Goal: Task Accomplishment & Management: Manage account settings

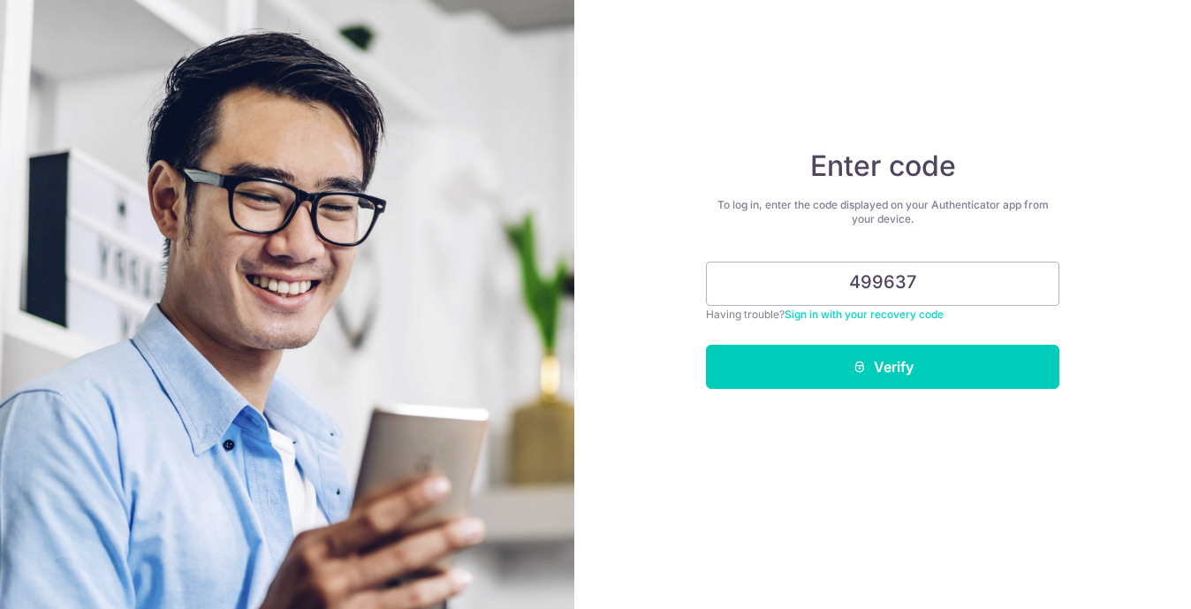
type input "499637"
click at [706, 345] on button "Verify" at bounding box center [882, 367] width 353 height 44
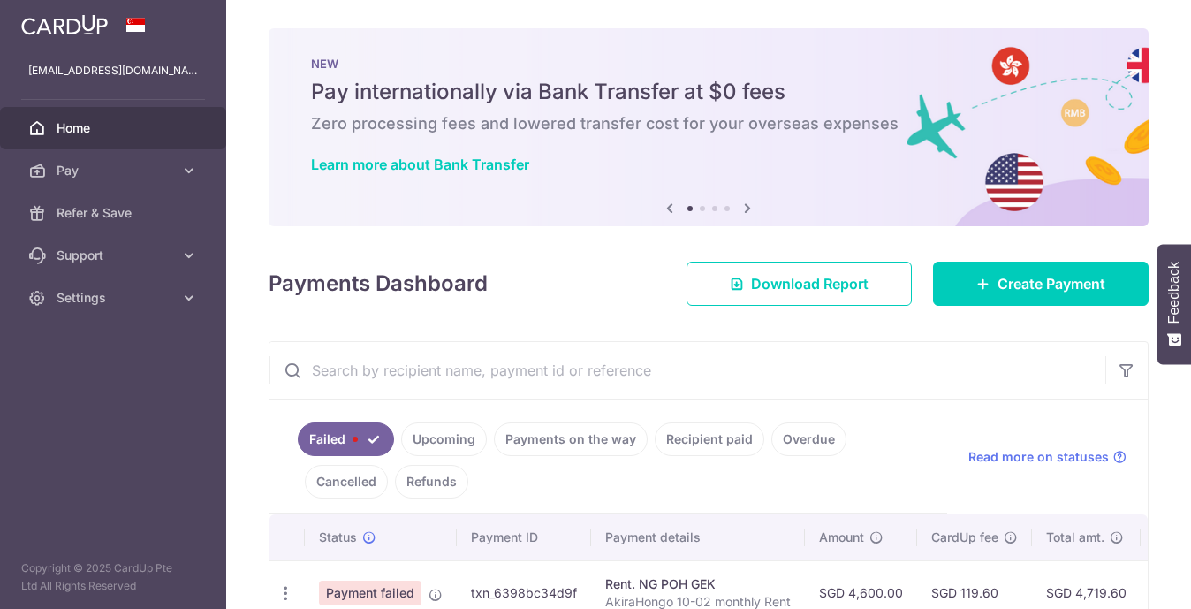
scroll to position [102, 0]
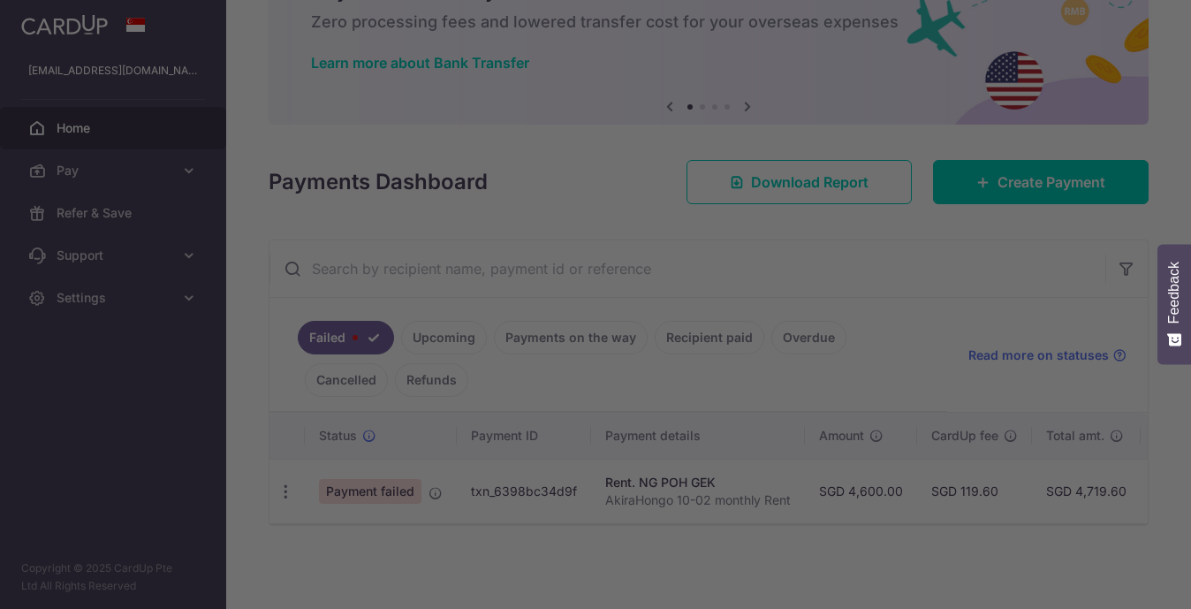
click at [291, 492] on div at bounding box center [601, 307] width 1202 height 615
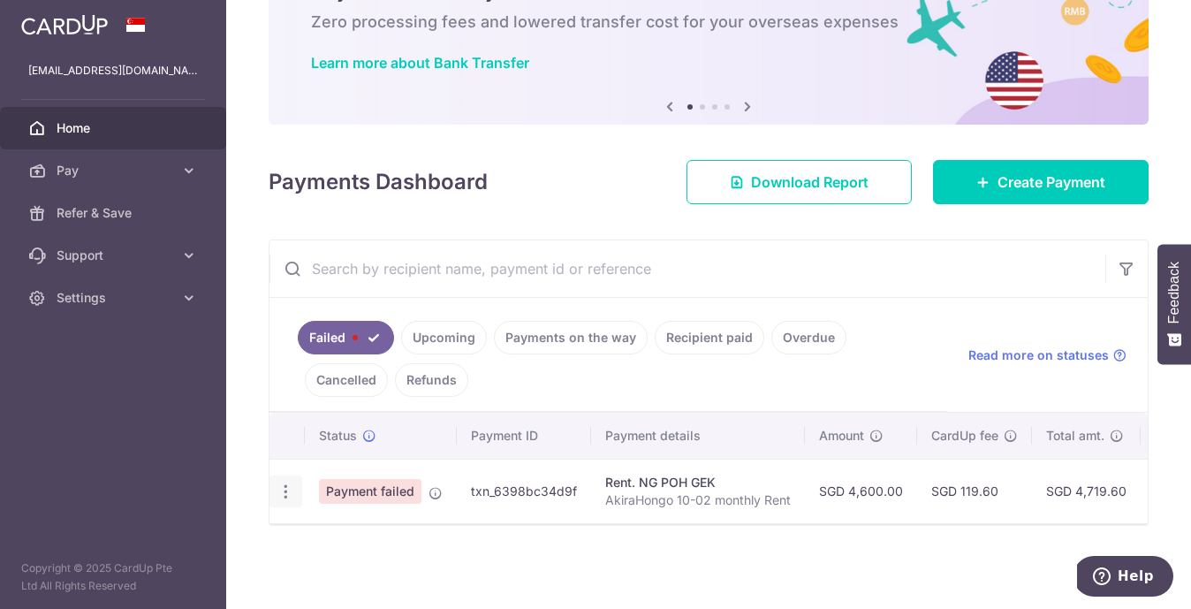
click at [287, 495] on icon "button" at bounding box center [285, 491] width 19 height 19
click at [334, 549] on span "Update payment" at bounding box center [380, 539] width 120 height 21
radio input "true"
type input "4,600.00"
type input "AkiraHongo 10-02 monthly Rent"
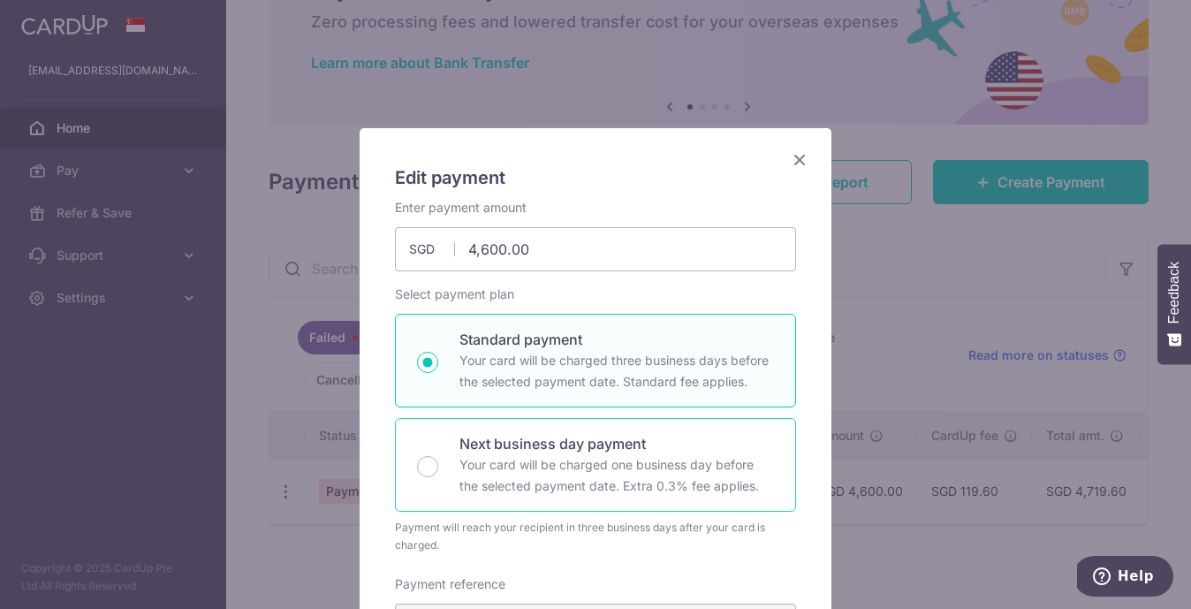
scroll to position [822, 0]
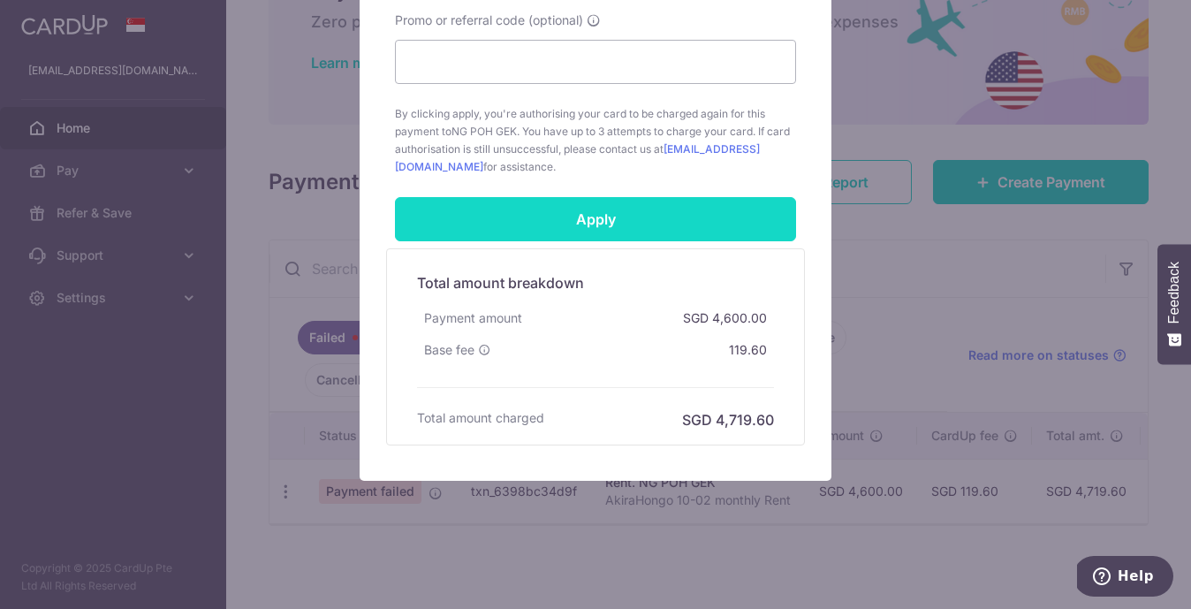
click at [609, 223] on input "Apply" at bounding box center [595, 219] width 401 height 44
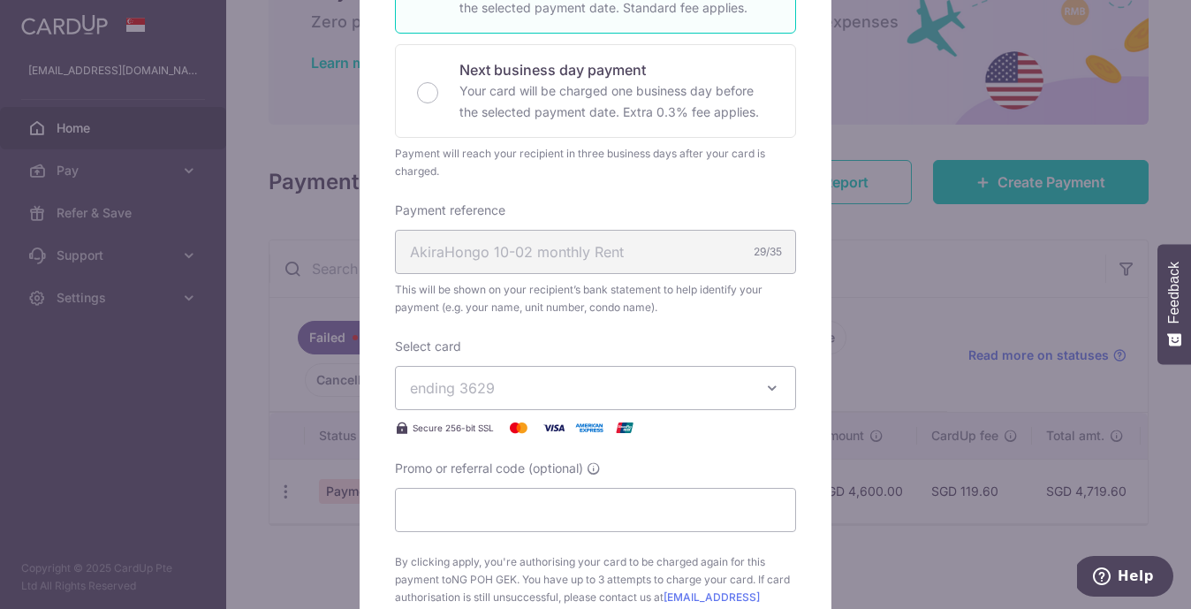
scroll to position [0, 0]
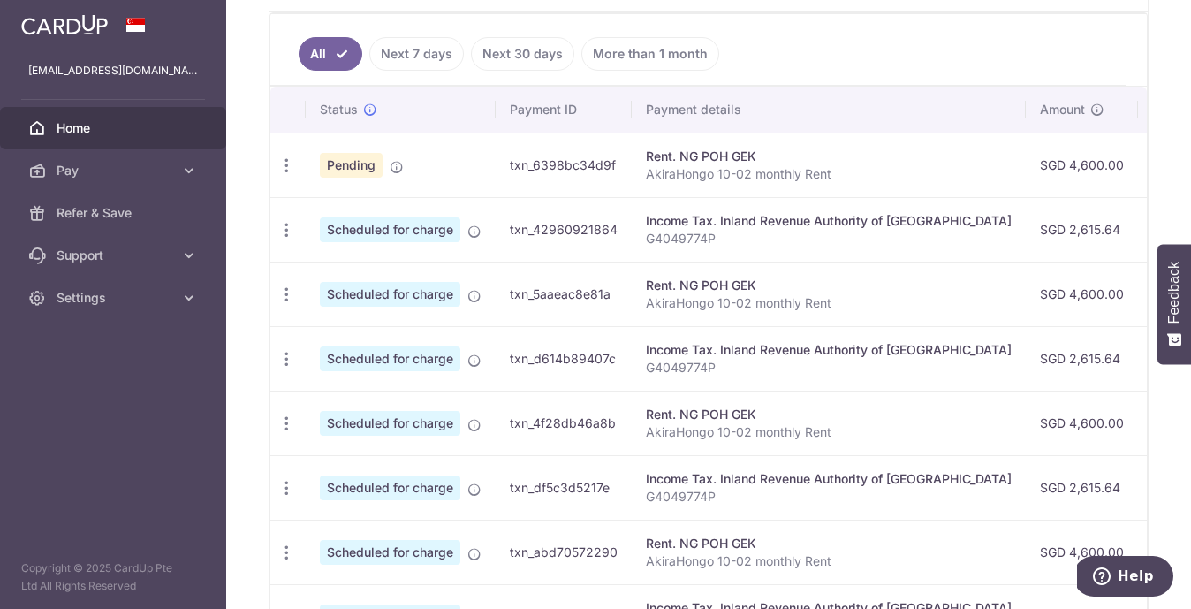
scroll to position [499, 0]
